Goal: Task Accomplishment & Management: Use online tool/utility

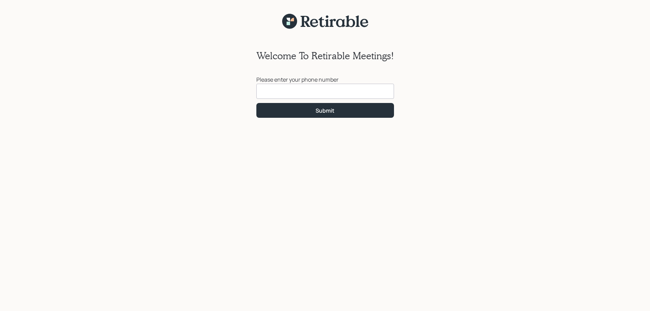
click at [264, 93] on input at bounding box center [325, 91] width 138 height 15
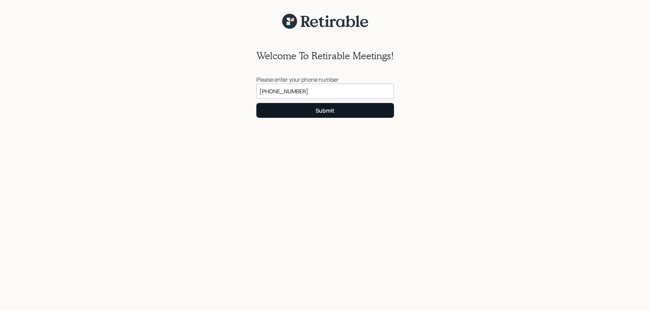
type input "[PHONE_NUMBER]"
click at [316, 111] on div "Submit" at bounding box center [324, 111] width 19 height 8
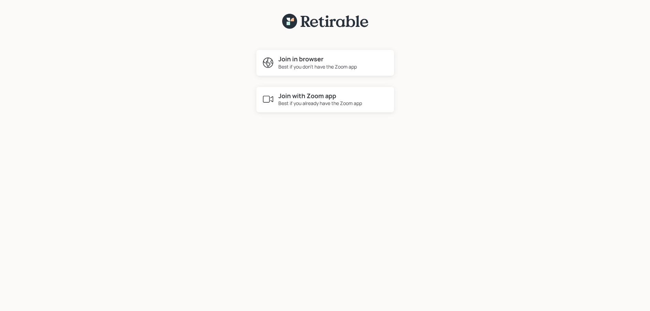
click at [300, 97] on h4 "Join with Zoom app" at bounding box center [320, 96] width 84 height 8
click at [308, 64] on div "Best if you don't have the Zoom app" at bounding box center [317, 66] width 78 height 7
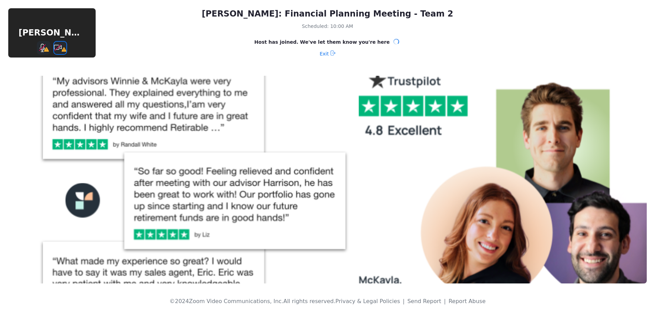
click at [56, 47] on icon "Stop Video" at bounding box center [60, 48] width 13 height 9
click at [39, 48] on icon "Mute" at bounding box center [43, 48] width 11 height 8
click at [60, 46] on icon "Stop Video" at bounding box center [60, 48] width 13 height 9
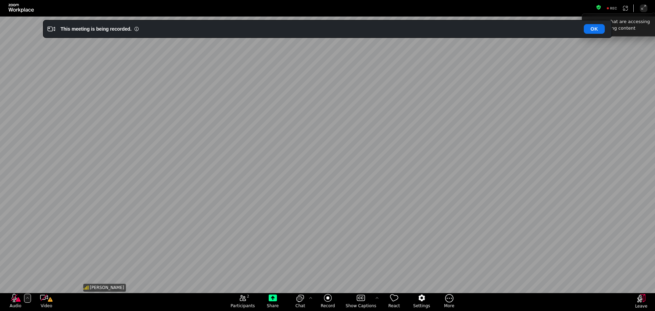
click at [29, 299] on icon "More audio controls" at bounding box center [28, 298] width 6 height 6
click at [44, 298] on icon "Video" at bounding box center [46, 297] width 13 height 9
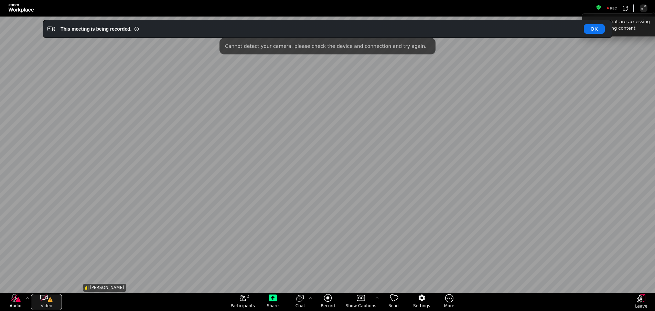
click at [44, 298] on icon "Video" at bounding box center [46, 297] width 13 height 9
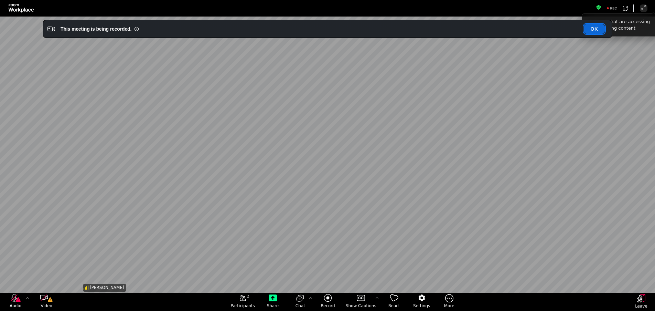
click at [588, 28] on button "OK" at bounding box center [594, 29] width 21 height 10
click at [590, 30] on button "OK" at bounding box center [594, 29] width 21 height 10
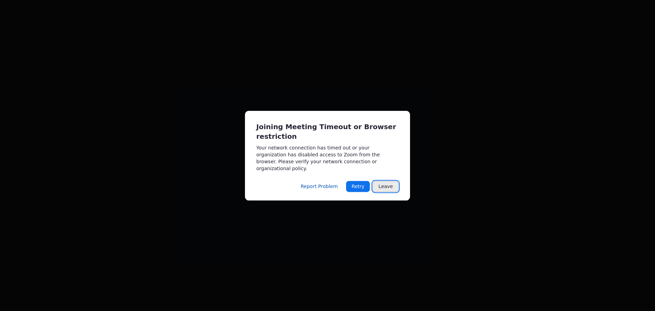
click at [387, 181] on button "Leave" at bounding box center [386, 186] width 26 height 11
